Goal: Book appointment/travel/reservation

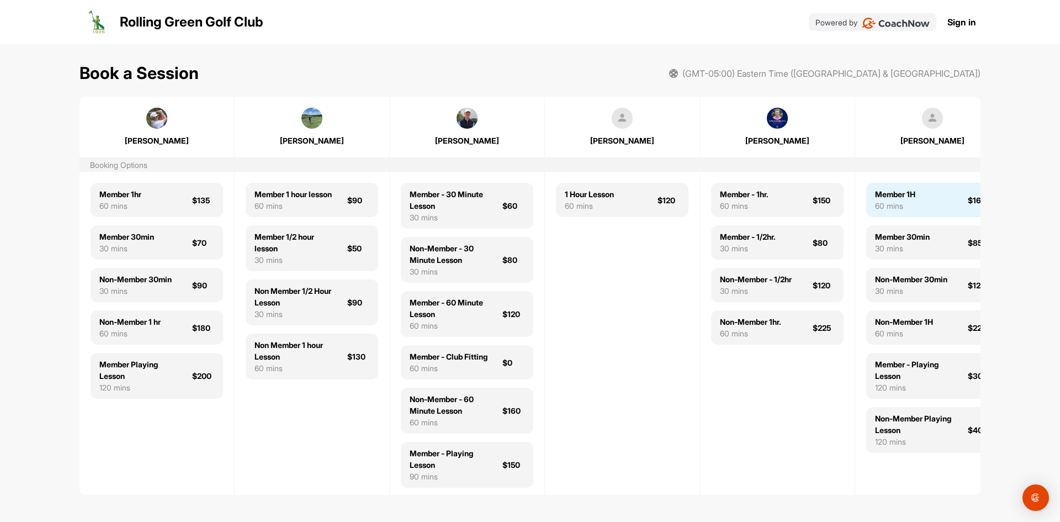
click at [908, 196] on div "Member 1H" at bounding box center [895, 194] width 40 height 12
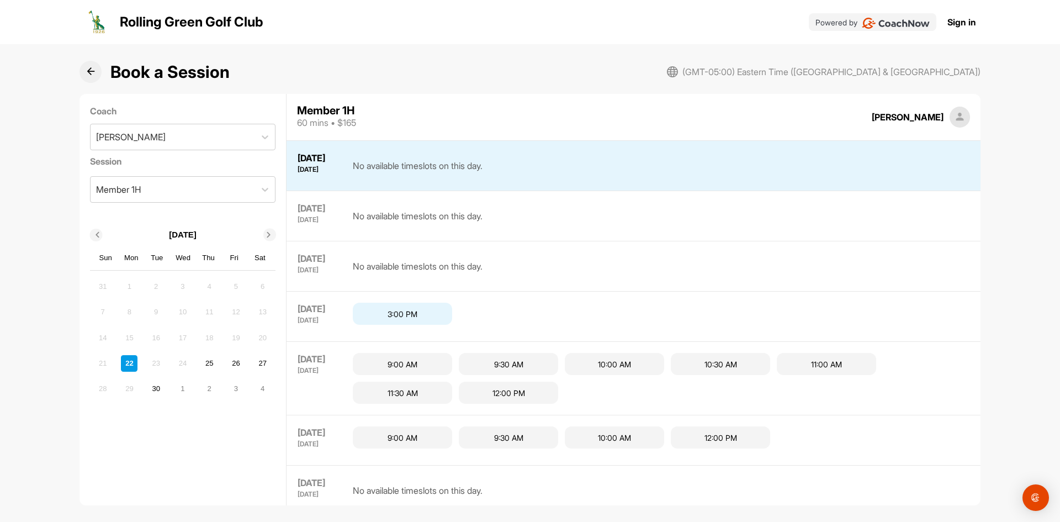
click at [400, 312] on div "3:00 PM" at bounding box center [402, 313] width 99 height 22
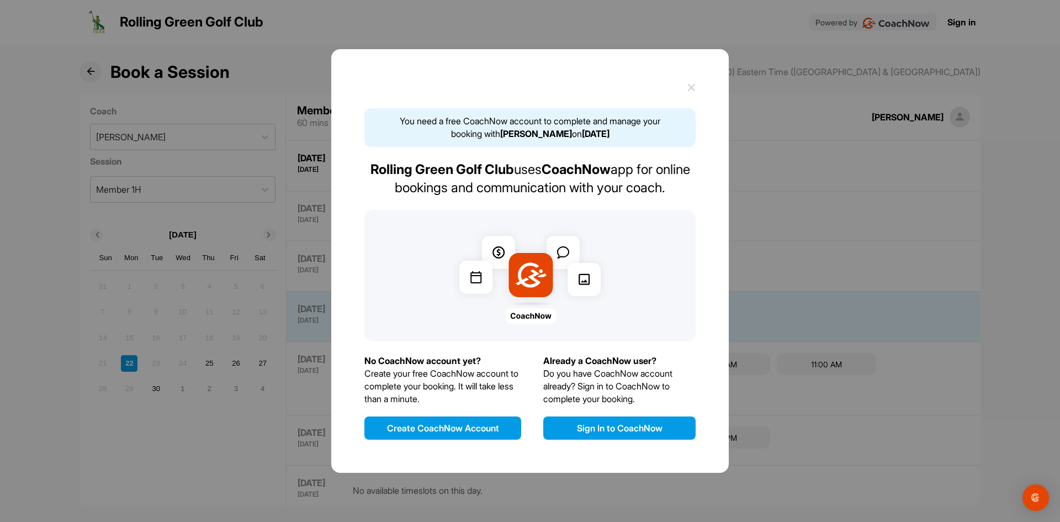
click at [453, 428] on button "Create CoachNow Account" at bounding box center [442, 427] width 157 height 23
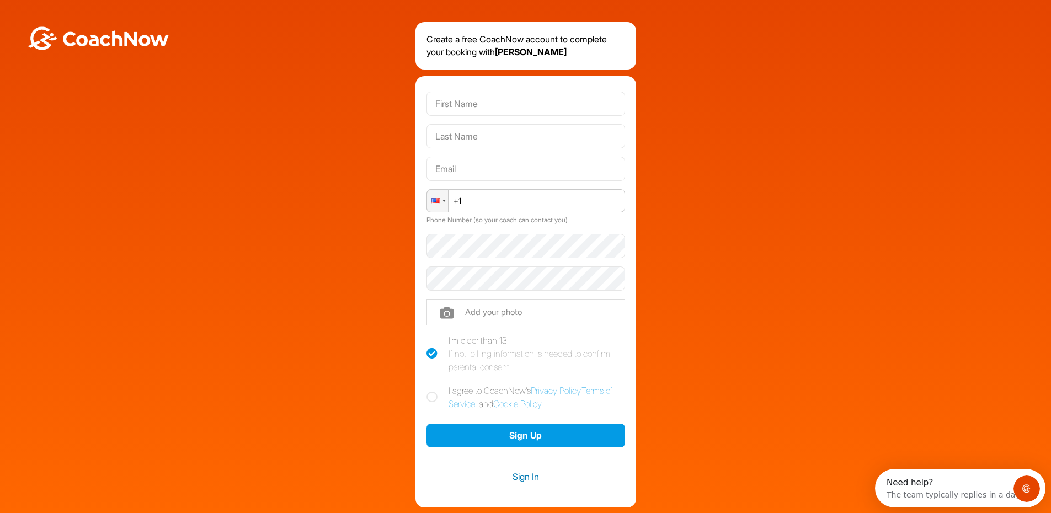
click at [530, 480] on link "Sign In" at bounding box center [526, 477] width 199 height 14
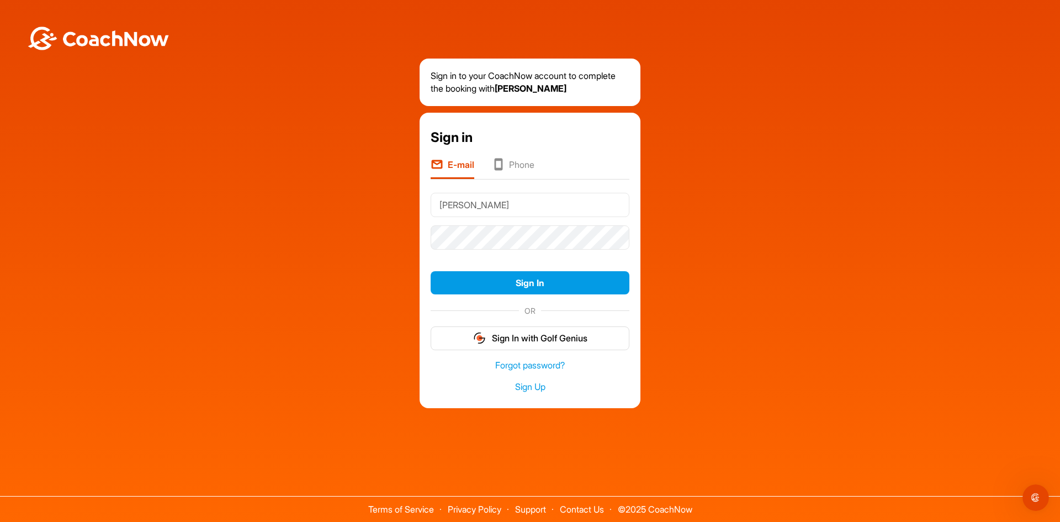
type input "[EMAIL_ADDRESS][DOMAIN_NAME]"
click at [469, 285] on button "Sign In" at bounding box center [529, 283] width 199 height 24
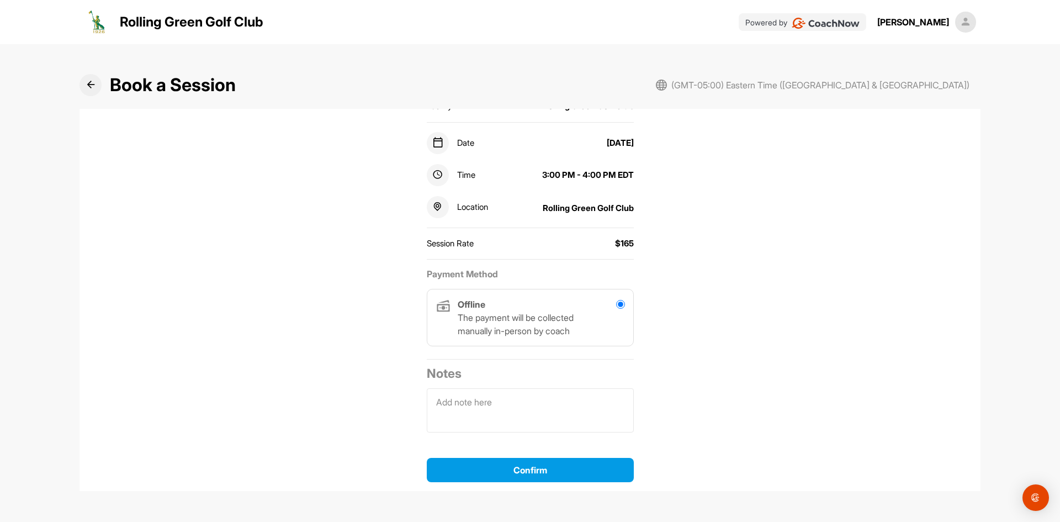
scroll to position [162, 0]
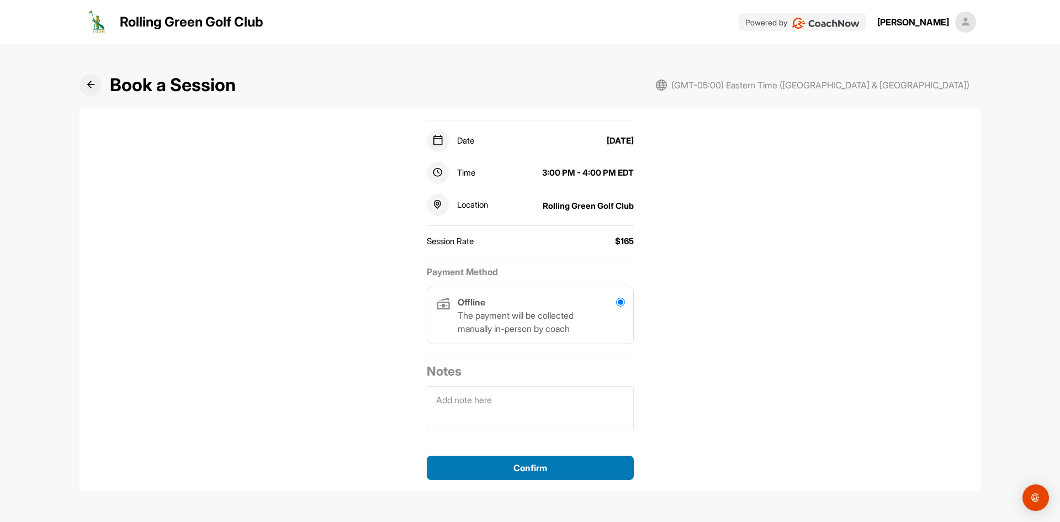
click at [517, 469] on span "Confirm" at bounding box center [530, 467] width 34 height 11
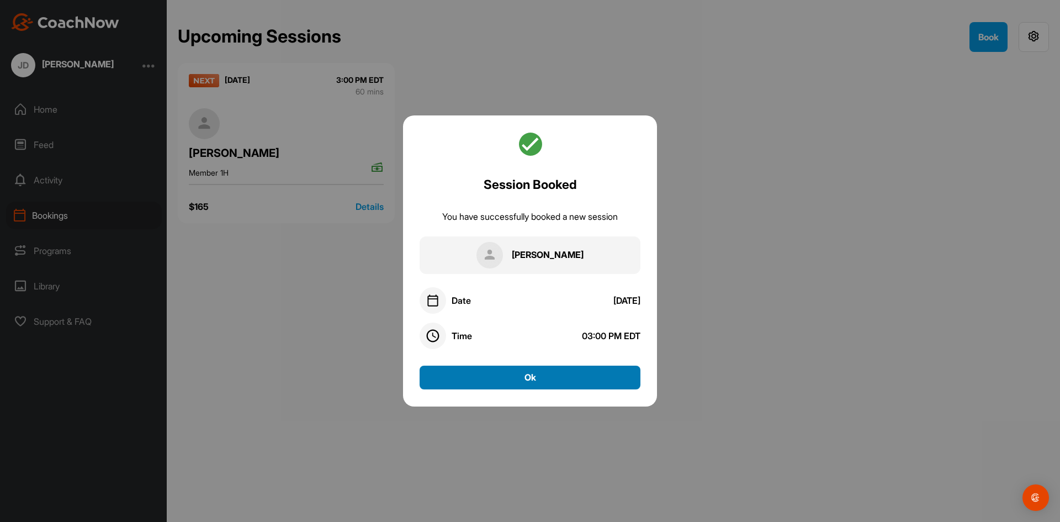
click at [523, 372] on button "Ok" at bounding box center [529, 377] width 221 height 24
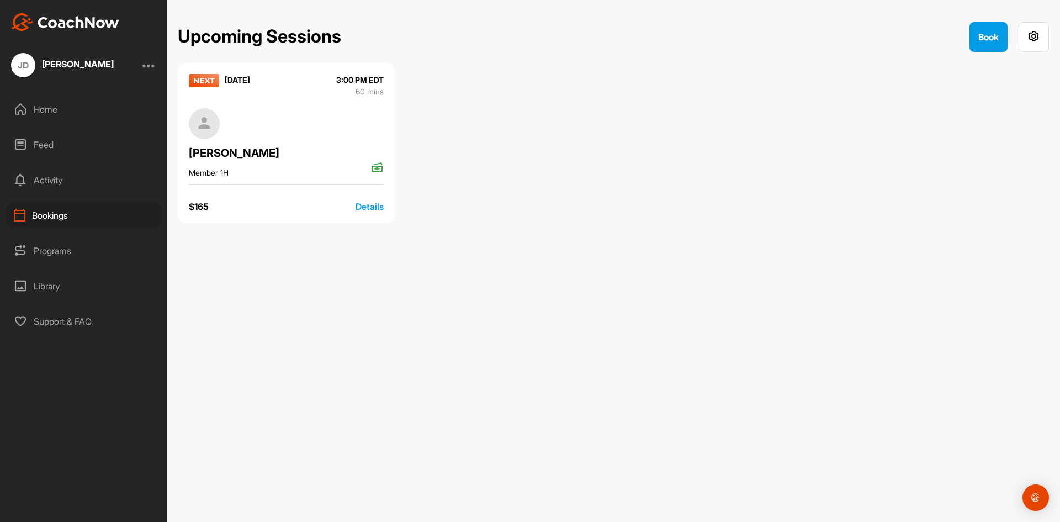
click at [156, 67] on div "JD John Donahue" at bounding box center [83, 65] width 167 height 24
click at [149, 65] on div at bounding box center [148, 65] width 13 height 13
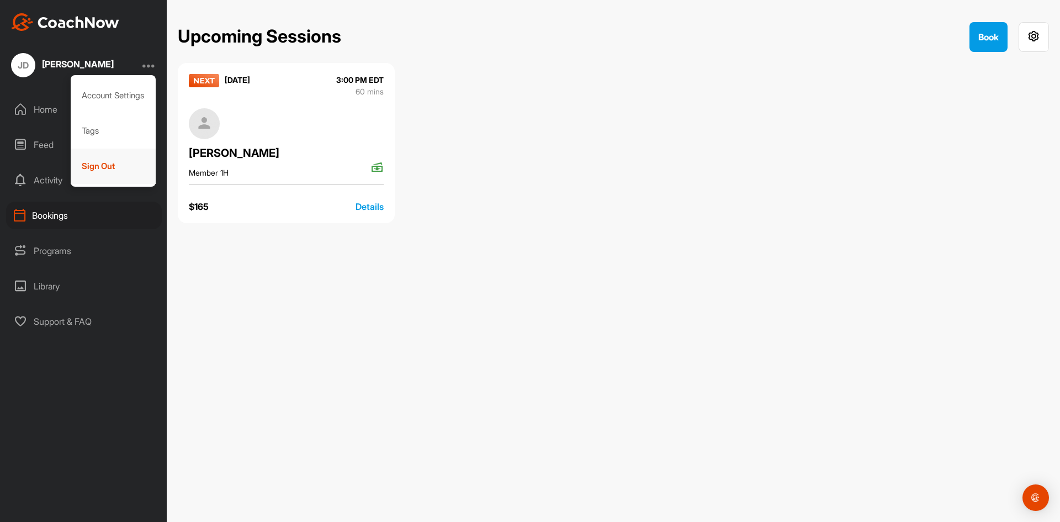
click at [96, 165] on div "Sign Out" at bounding box center [114, 165] width 86 height 35
